Goal: Transaction & Acquisition: Purchase product/service

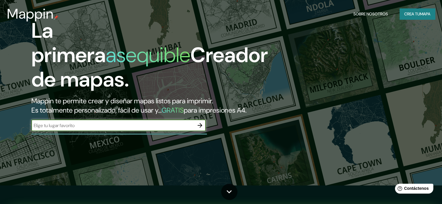
scroll to position [29, 0]
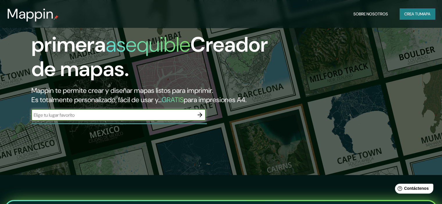
click at [163, 119] on input "text" at bounding box center [112, 115] width 163 height 7
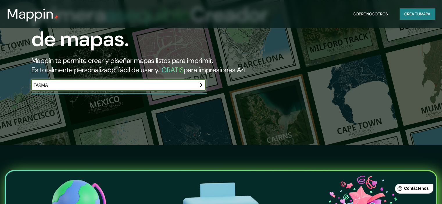
scroll to position [58, 0]
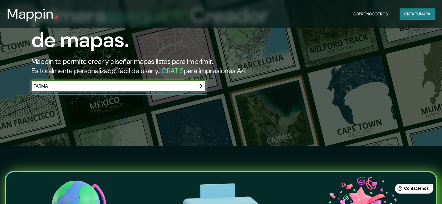
type input "TARMA"
click at [198, 89] on icon "button" at bounding box center [199, 86] width 7 height 7
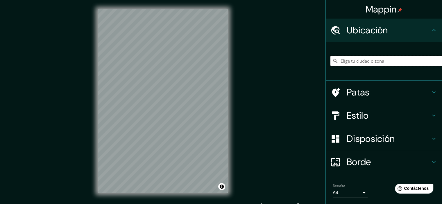
click at [377, 63] on input "Elige tu ciudad o zona" at bounding box center [386, 61] width 112 height 10
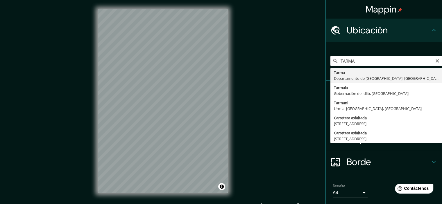
type input "Tarma, [GEOGRAPHIC_DATA], [GEOGRAPHIC_DATA]"
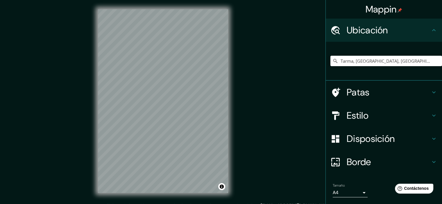
click at [361, 90] on font "Patas" at bounding box center [358, 92] width 23 height 12
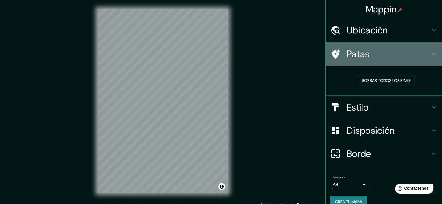
click at [383, 62] on div "Patas" at bounding box center [384, 53] width 116 height 23
click at [402, 61] on div "Patas" at bounding box center [384, 53] width 116 height 23
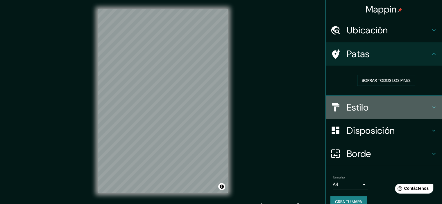
click at [381, 110] on h4 "Estilo" at bounding box center [389, 108] width 84 height 12
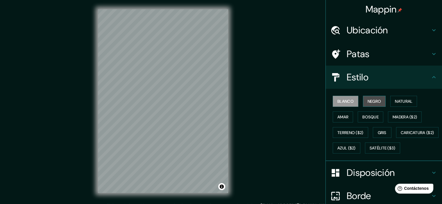
click at [373, 100] on font "Negro" at bounding box center [375, 101] width 14 height 5
click at [364, 59] on font "Patas" at bounding box center [358, 54] width 23 height 12
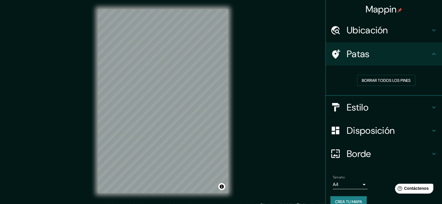
click at [366, 51] on h4 "Patas" at bounding box center [389, 54] width 84 height 12
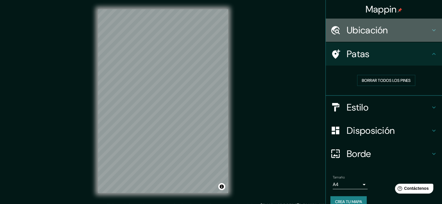
click at [366, 31] on font "Ubicación" at bounding box center [367, 30] width 41 height 12
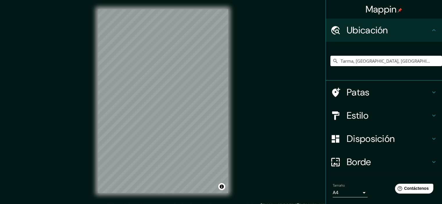
click at [366, 31] on font "Ubicación" at bounding box center [367, 30] width 41 height 12
click at [348, 162] on font "Borde" at bounding box center [359, 162] width 24 height 12
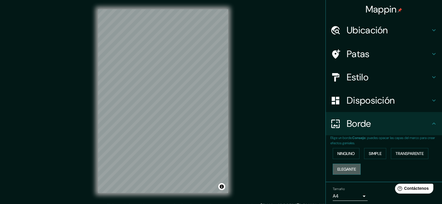
click at [341, 167] on font "Elegante" at bounding box center [346, 169] width 19 height 5
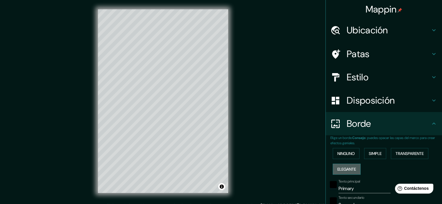
click at [341, 167] on font "Elegante" at bounding box center [346, 169] width 19 height 5
type input "179"
type input "36"
type input "18"
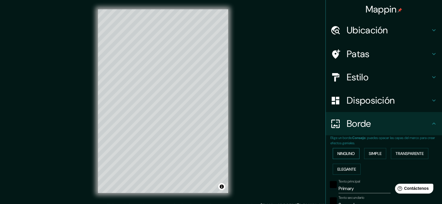
click at [347, 151] on font "Ninguno" at bounding box center [345, 154] width 17 height 8
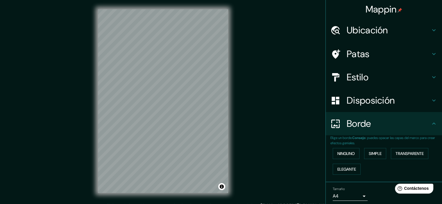
click at [359, 101] on font "Disposición" at bounding box center [371, 100] width 48 height 12
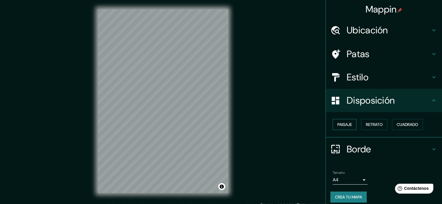
click at [345, 125] on font "Paisaje" at bounding box center [344, 124] width 15 height 5
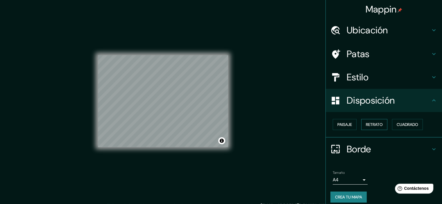
click at [366, 125] on font "Retrato" at bounding box center [374, 124] width 17 height 5
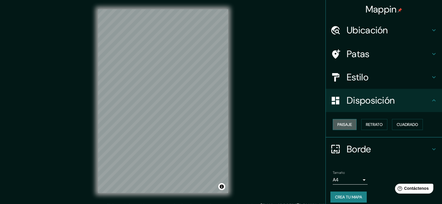
click at [344, 126] on font "Paisaje" at bounding box center [344, 124] width 15 height 5
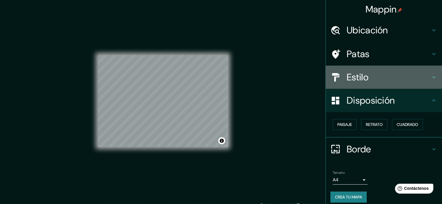
click at [363, 82] on font "Estilo" at bounding box center [358, 77] width 22 height 12
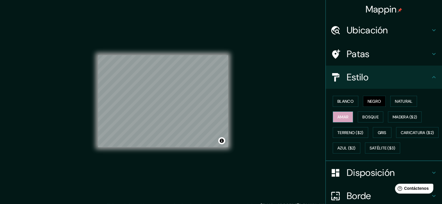
click at [344, 113] on font "Amar" at bounding box center [342, 117] width 11 height 8
click at [363, 105] on button "Negro" at bounding box center [374, 101] width 23 height 11
click at [362, 82] on font "Estilo" at bounding box center [358, 77] width 22 height 12
click at [362, 185] on div "Disposición" at bounding box center [384, 172] width 116 height 23
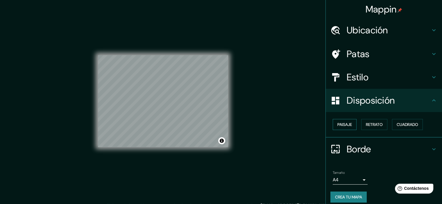
click at [343, 124] on font "Paisaje" at bounding box center [344, 124] width 15 height 5
click at [341, 123] on font "Paisaje" at bounding box center [344, 124] width 15 height 5
click at [375, 123] on font "Retrato" at bounding box center [374, 124] width 17 height 5
